Goal: Information Seeking & Learning: Learn about a topic

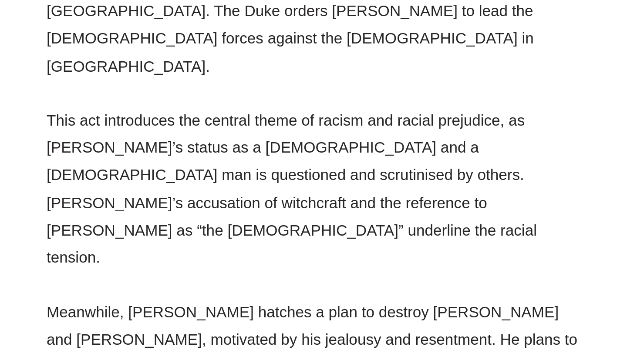
scroll to position [2097, 0]
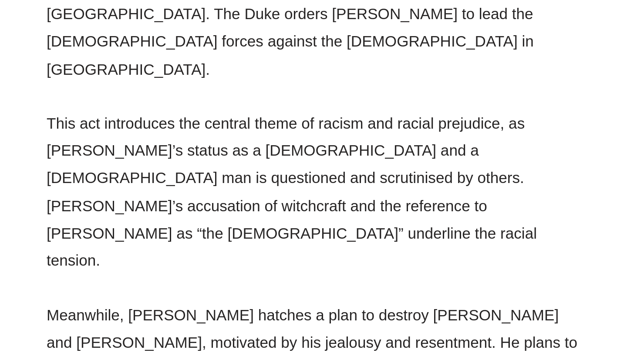
click at [116, 267] on p "[PERSON_NAME], [PERSON_NAME]’s loyal lieutenant, arrives in [GEOGRAPHIC_DATA] a…" at bounding box center [220, 304] width 292 height 74
click at [133, 267] on p "[PERSON_NAME], [PERSON_NAME]’s loyal lieutenant, arrives in [GEOGRAPHIC_DATA] a…" at bounding box center [220, 304] width 292 height 74
click at [185, 267] on p "[PERSON_NAME], [PERSON_NAME]’s loyal lieutenant, arrives in [GEOGRAPHIC_DATA] a…" at bounding box center [220, 304] width 292 height 74
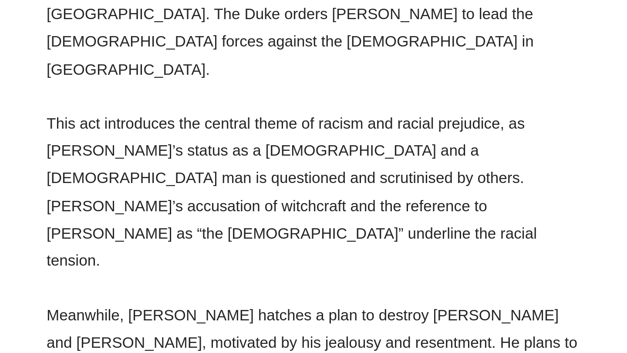
click at [185, 267] on p "[PERSON_NAME], [PERSON_NAME]’s loyal lieutenant, arrives in [GEOGRAPHIC_DATA] a…" at bounding box center [220, 304] width 292 height 74
click at [219, 267] on p "[PERSON_NAME], [PERSON_NAME]’s loyal lieutenant, arrives in [GEOGRAPHIC_DATA] a…" at bounding box center [220, 304] width 292 height 74
click at [239, 267] on p "[PERSON_NAME], [PERSON_NAME]’s loyal lieutenant, arrives in [GEOGRAPHIC_DATA] a…" at bounding box center [220, 304] width 292 height 74
click at [258, 267] on p "[PERSON_NAME], [PERSON_NAME]’s loyal lieutenant, arrives in [GEOGRAPHIC_DATA] a…" at bounding box center [220, 304] width 292 height 74
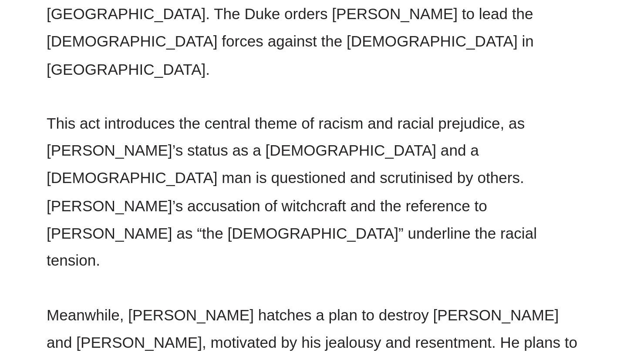
click at [258, 267] on p "[PERSON_NAME], [PERSON_NAME]’s loyal lieutenant, arrives in [GEOGRAPHIC_DATA] a…" at bounding box center [220, 304] width 292 height 74
click at [292, 267] on p "[PERSON_NAME], [PERSON_NAME]’s loyal lieutenant, arrives in [GEOGRAPHIC_DATA] a…" at bounding box center [220, 304] width 292 height 74
click at [321, 267] on p "[PERSON_NAME], [PERSON_NAME]’s loyal lieutenant, arrives in [GEOGRAPHIC_DATA] a…" at bounding box center [220, 304] width 292 height 74
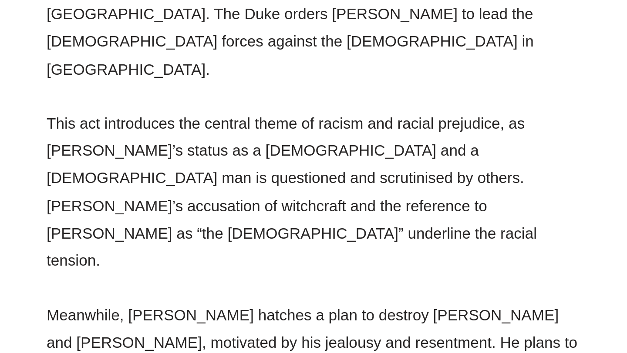
click at [146, 267] on p "[PERSON_NAME], [PERSON_NAME]’s loyal lieutenant, arrives in [GEOGRAPHIC_DATA] a…" at bounding box center [220, 304] width 292 height 74
click at [87, 267] on p "[PERSON_NAME], [PERSON_NAME]’s loyal lieutenant, arrives in [GEOGRAPHIC_DATA] a…" at bounding box center [220, 304] width 292 height 74
click at [104, 267] on p "[PERSON_NAME], [PERSON_NAME]’s loyal lieutenant, arrives in [GEOGRAPHIC_DATA] a…" at bounding box center [220, 304] width 292 height 74
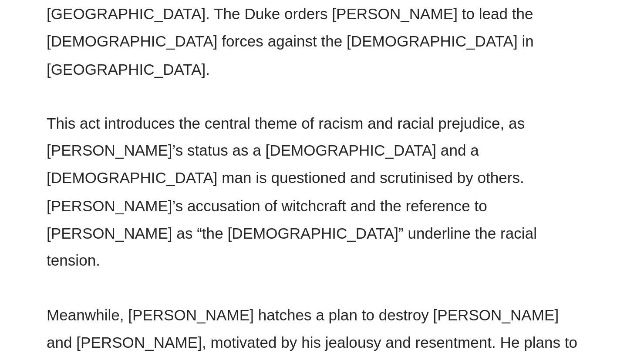
click at [147, 267] on p "[PERSON_NAME], [PERSON_NAME]’s loyal lieutenant, arrives in [GEOGRAPHIC_DATA] a…" at bounding box center [220, 304] width 292 height 74
click at [158, 267] on p "[PERSON_NAME], [PERSON_NAME]’s loyal lieutenant, arrives in [GEOGRAPHIC_DATA] a…" at bounding box center [220, 304] width 292 height 74
click at [208, 267] on p "[PERSON_NAME], [PERSON_NAME]’s loyal lieutenant, arrives in [GEOGRAPHIC_DATA] a…" at bounding box center [220, 304] width 292 height 74
click at [228, 267] on p "[PERSON_NAME], [PERSON_NAME]’s loyal lieutenant, arrives in [GEOGRAPHIC_DATA] a…" at bounding box center [220, 304] width 292 height 74
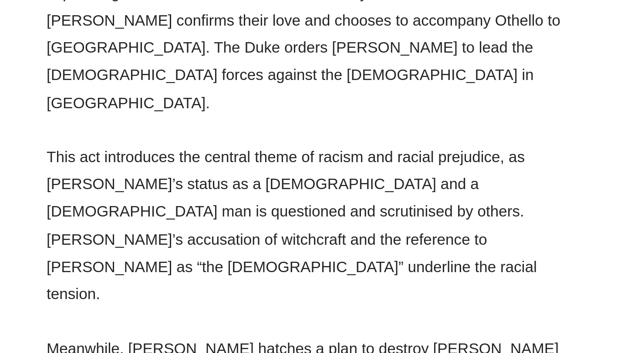
scroll to position [2073, 0]
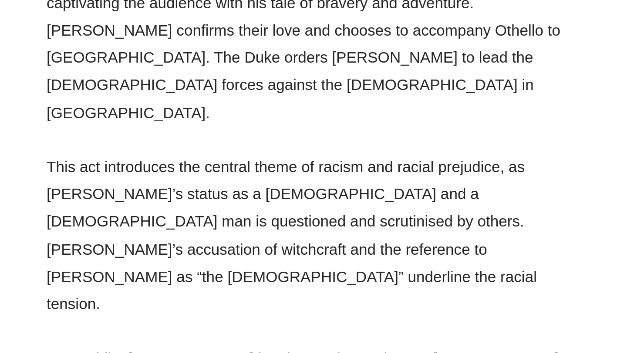
click at [230, 187] on p "Meanwhile, [PERSON_NAME] hatches a plan to destroy [PERSON_NAME] and [PERSON_NA…" at bounding box center [220, 231] width 292 height 89
click at [258, 187] on p "Meanwhile, [PERSON_NAME] hatches a plan to destroy [PERSON_NAME] and [PERSON_NA…" at bounding box center [220, 231] width 292 height 89
click at [275, 187] on p "Meanwhile, [PERSON_NAME] hatches a plan to destroy [PERSON_NAME] and [PERSON_NA…" at bounding box center [220, 231] width 292 height 89
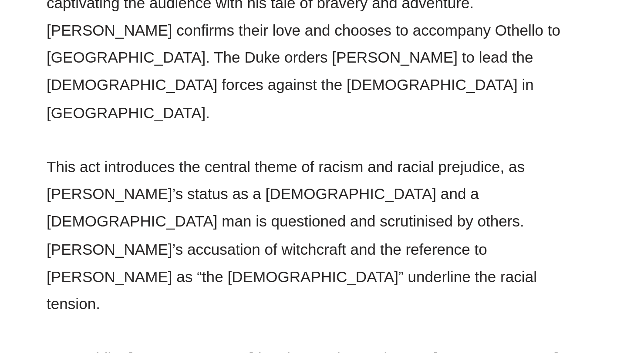
click at [296, 187] on p "Meanwhile, [PERSON_NAME] hatches a plan to destroy [PERSON_NAME] and [PERSON_NA…" at bounding box center [220, 231] width 292 height 89
click at [306, 187] on p "Meanwhile, [PERSON_NAME] hatches a plan to destroy [PERSON_NAME] and [PERSON_NA…" at bounding box center [220, 231] width 292 height 89
click at [325, 187] on p "Meanwhile, [PERSON_NAME] hatches a plan to destroy [PERSON_NAME] and [PERSON_NA…" at bounding box center [220, 231] width 292 height 89
click at [112, 187] on p "Meanwhile, [PERSON_NAME] hatches a plan to destroy [PERSON_NAME] and [PERSON_NA…" at bounding box center [220, 231] width 292 height 89
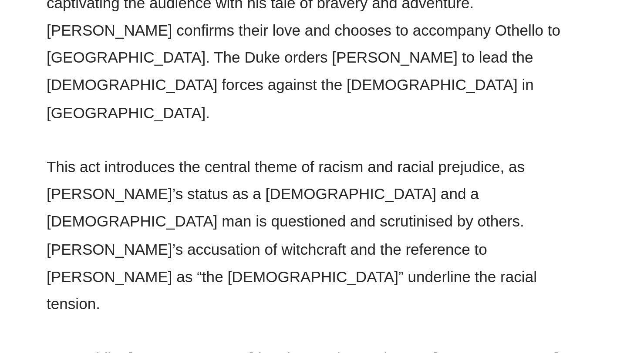
click at [112, 187] on p "Meanwhile, [PERSON_NAME] hatches a plan to destroy [PERSON_NAME] and [PERSON_NA…" at bounding box center [220, 231] width 292 height 89
click at [142, 187] on p "Meanwhile, [PERSON_NAME] hatches a plan to destroy [PERSON_NAME] and [PERSON_NA…" at bounding box center [220, 231] width 292 height 89
click at [141, 187] on p "Meanwhile, [PERSON_NAME] hatches a plan to destroy [PERSON_NAME] and [PERSON_NA…" at bounding box center [220, 231] width 292 height 89
click at [185, 187] on p "Meanwhile, [PERSON_NAME] hatches a plan to destroy [PERSON_NAME] and [PERSON_NA…" at bounding box center [220, 231] width 292 height 89
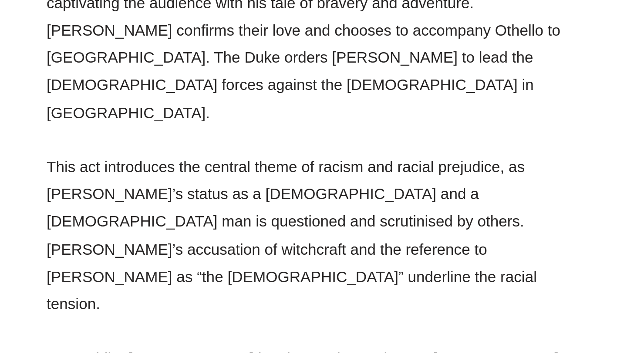
click at [185, 187] on p "Meanwhile, [PERSON_NAME] hatches a plan to destroy [PERSON_NAME] and [PERSON_NA…" at bounding box center [220, 231] width 292 height 89
click at [219, 187] on p "Meanwhile, [PERSON_NAME] hatches a plan to destroy [PERSON_NAME] and [PERSON_NA…" at bounding box center [220, 231] width 292 height 89
click at [243, 187] on p "Meanwhile, [PERSON_NAME] hatches a plan to destroy [PERSON_NAME] and [PERSON_NA…" at bounding box center [220, 231] width 292 height 89
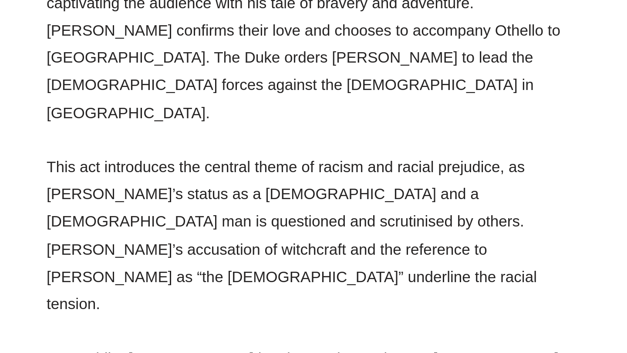
click at [272, 187] on p "Meanwhile, [PERSON_NAME] hatches a plan to destroy [PERSON_NAME] and [PERSON_NA…" at bounding box center [220, 231] width 292 height 89
click at [306, 187] on p "Meanwhile, [PERSON_NAME] hatches a plan to destroy [PERSON_NAME] and [PERSON_NA…" at bounding box center [220, 231] width 292 height 89
click at [318, 187] on p "Meanwhile, [PERSON_NAME] hatches a plan to destroy [PERSON_NAME] and [PERSON_NA…" at bounding box center [220, 231] width 292 height 89
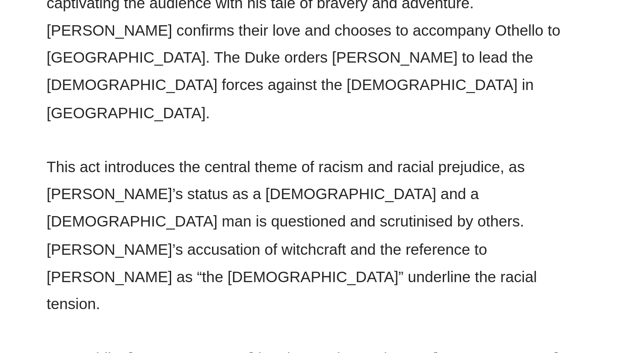
click at [115, 187] on p "Meanwhile, [PERSON_NAME] hatches a plan to destroy [PERSON_NAME] and [PERSON_NA…" at bounding box center [220, 231] width 292 height 89
click at [137, 187] on p "Meanwhile, [PERSON_NAME] hatches a plan to destroy [PERSON_NAME] and [PERSON_NA…" at bounding box center [220, 231] width 292 height 89
click at [170, 187] on p "Meanwhile, [PERSON_NAME] hatches a plan to destroy [PERSON_NAME] and [PERSON_NA…" at bounding box center [220, 231] width 292 height 89
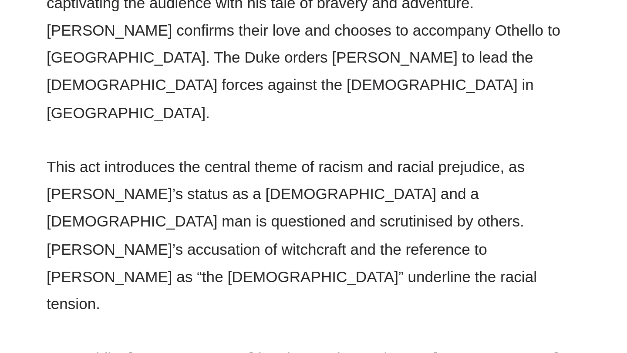
click at [202, 187] on p "Meanwhile, [PERSON_NAME] hatches a plan to destroy [PERSON_NAME] and [PERSON_NA…" at bounding box center [220, 231] width 292 height 89
click at [200, 187] on p "Meanwhile, [PERSON_NAME] hatches a plan to destroy [PERSON_NAME] and [PERSON_NA…" at bounding box center [220, 231] width 292 height 89
click at [225, 187] on p "Meanwhile, [PERSON_NAME] hatches a plan to destroy [PERSON_NAME] and [PERSON_NA…" at bounding box center [220, 231] width 292 height 89
click at [249, 187] on p "Meanwhile, [PERSON_NAME] hatches a plan to destroy [PERSON_NAME] and [PERSON_NA…" at bounding box center [220, 231] width 292 height 89
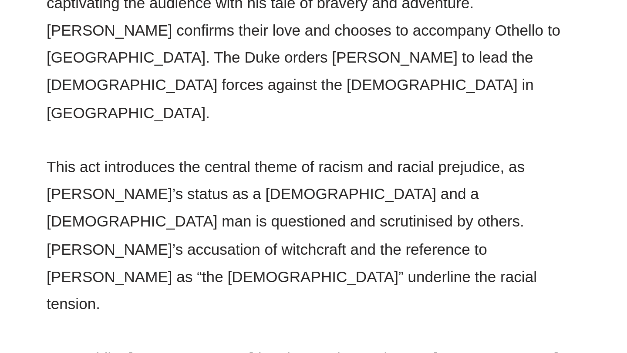
click at [249, 187] on p "Meanwhile, [PERSON_NAME] hatches a plan to destroy [PERSON_NAME] and [PERSON_NA…" at bounding box center [220, 231] width 292 height 89
click at [282, 187] on p "Meanwhile, [PERSON_NAME] hatches a plan to destroy [PERSON_NAME] and [PERSON_NA…" at bounding box center [220, 231] width 292 height 89
